Goal: Task Accomplishment & Management: Use online tool/utility

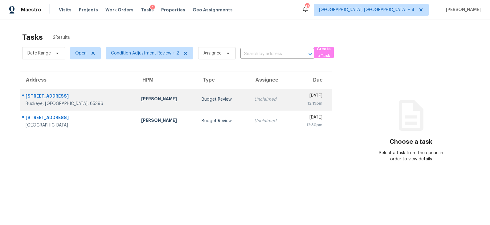
click at [169, 101] on td "Nick Pulliam" at bounding box center [166, 100] width 60 height 22
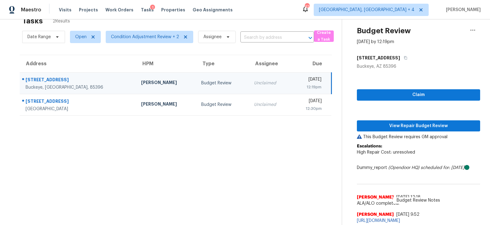
scroll to position [19, 0]
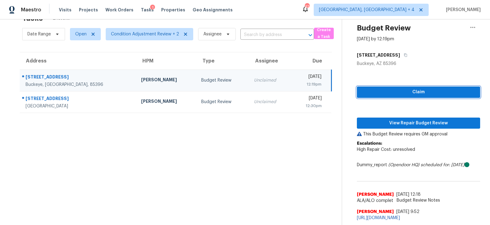
click at [391, 92] on span "Claim" at bounding box center [418, 92] width 113 height 8
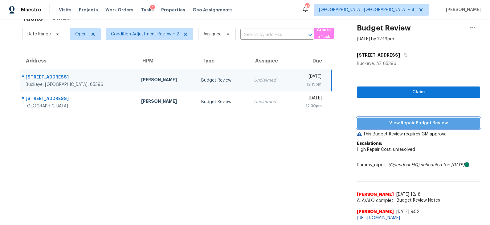
click at [385, 121] on span "View Repair Budget Review" at bounding box center [418, 124] width 113 height 8
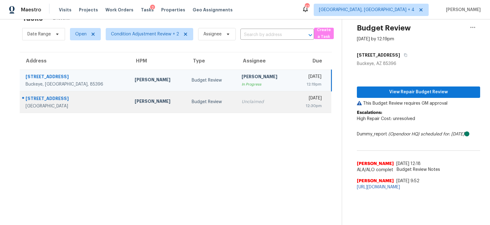
click at [192, 102] on div "Budget Review" at bounding box center [212, 102] width 40 height 6
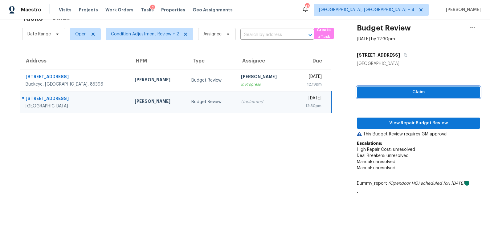
click at [377, 91] on span "Claim" at bounding box center [418, 92] width 113 height 8
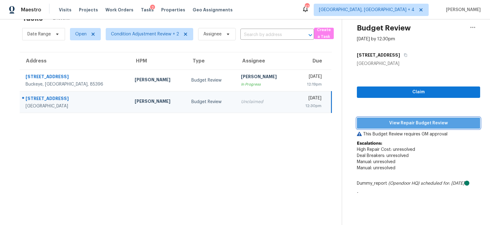
click at [376, 120] on span "View Repair Budget Review" at bounding box center [418, 124] width 113 height 8
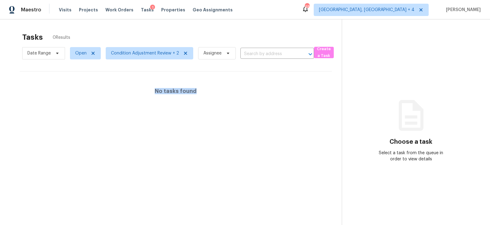
drag, startPoint x: 154, startPoint y: 87, endPoint x: 196, endPoint y: 92, distance: 42.1
click at [196, 92] on div "No tasks found" at bounding box center [176, 90] width 312 height 39
click at [203, 102] on div "No tasks found" at bounding box center [176, 90] width 312 height 39
